Goal: Find specific page/section

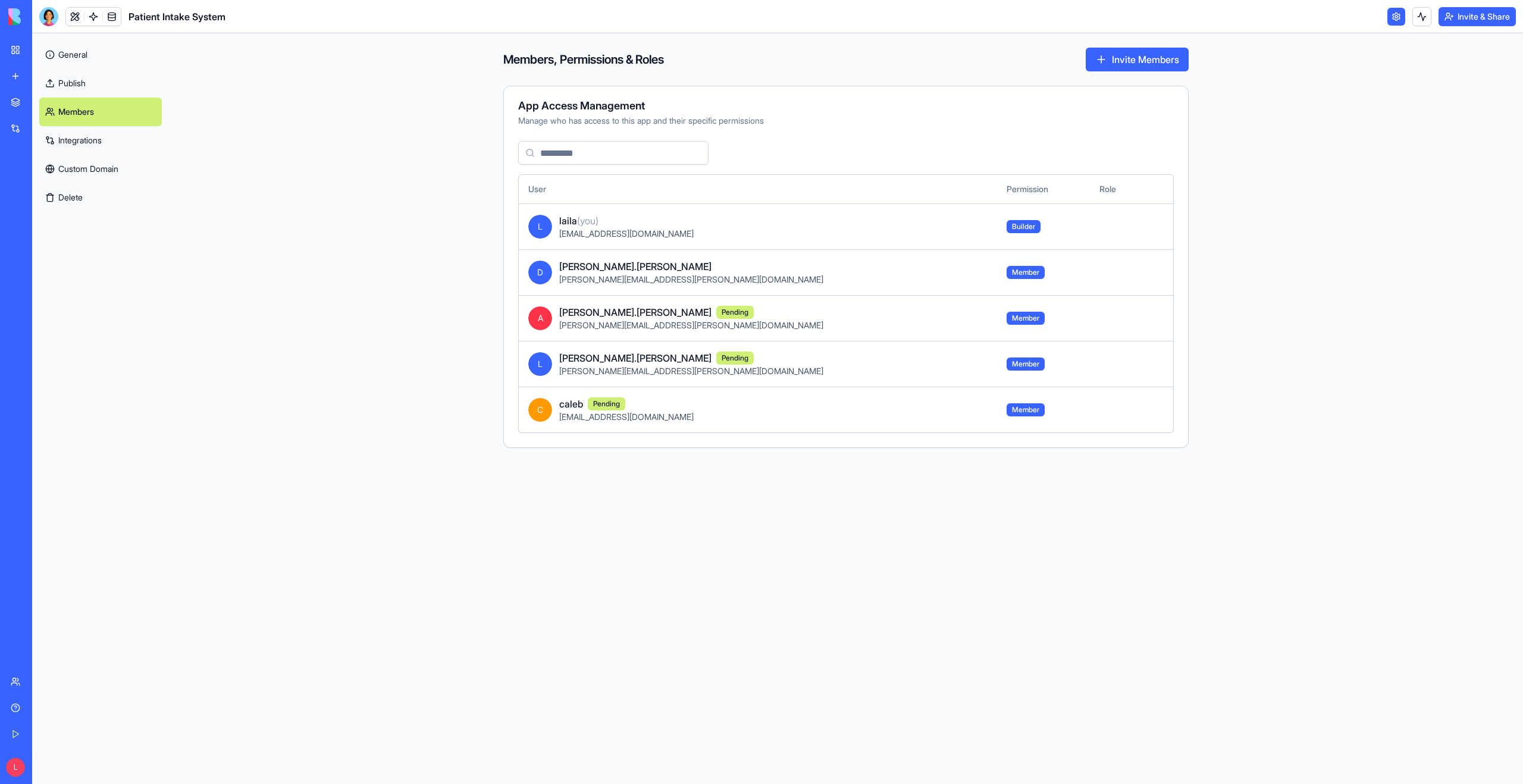
click at [46, 217] on link "Social Media Content Generator" at bounding box center [27, 212] width 47 height 24
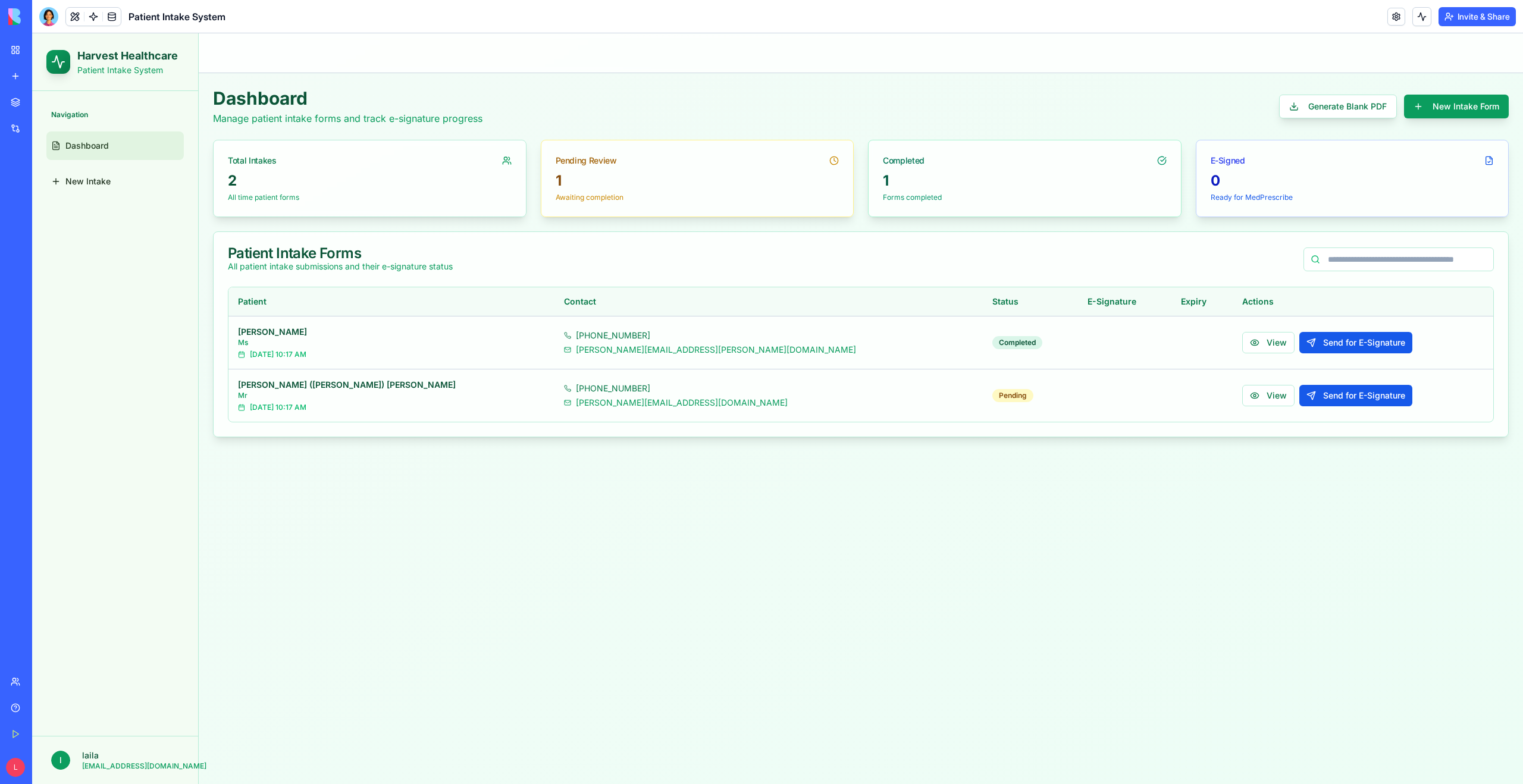
click at [44, 214] on div "Social Media Content Generator" at bounding box center [26, 212] width 33 height 12
